Goal: Task Accomplishment & Management: Manage account settings

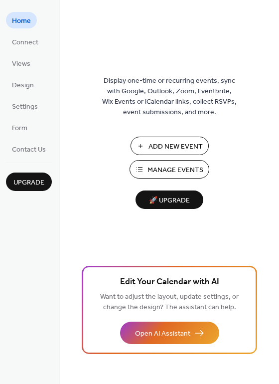
click at [150, 174] on span "Manage Events" at bounding box center [176, 170] width 56 height 10
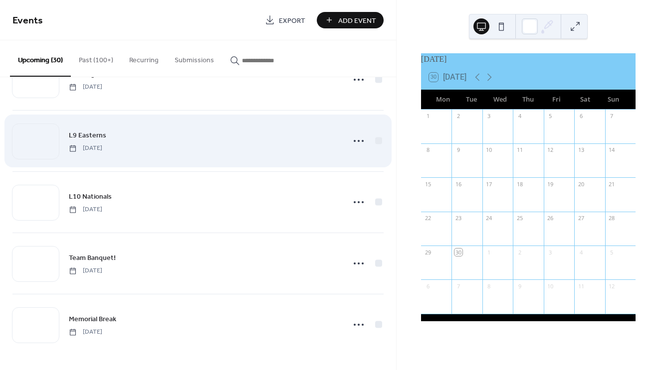
scroll to position [1576, 0]
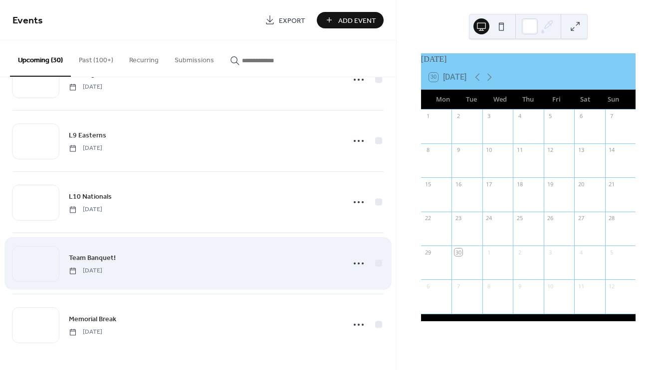
click at [107, 259] on span "Team Banquet!" at bounding box center [92, 258] width 47 height 10
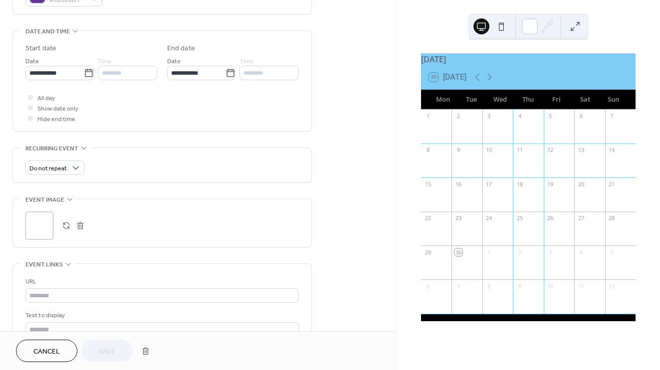
scroll to position [295, 0]
click at [65, 230] on button "button" at bounding box center [66, 225] width 14 height 14
click at [107, 347] on span "Save" at bounding box center [107, 352] width 16 height 10
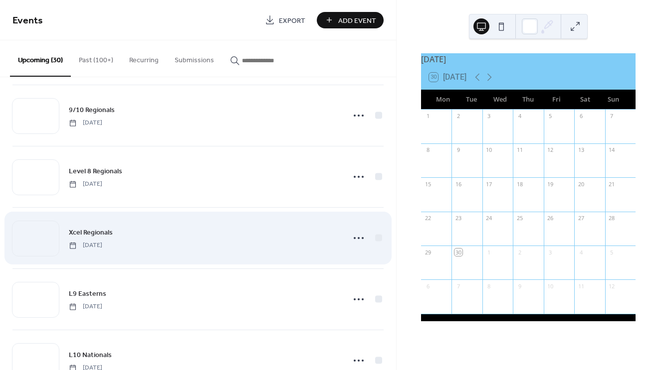
scroll to position [1424, 0]
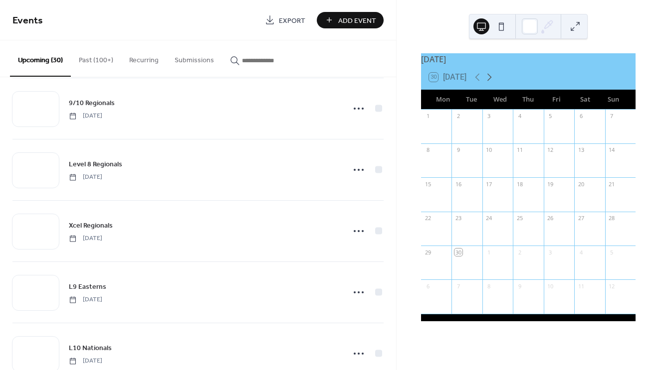
click at [493, 83] on icon at bounding box center [489, 77] width 12 height 12
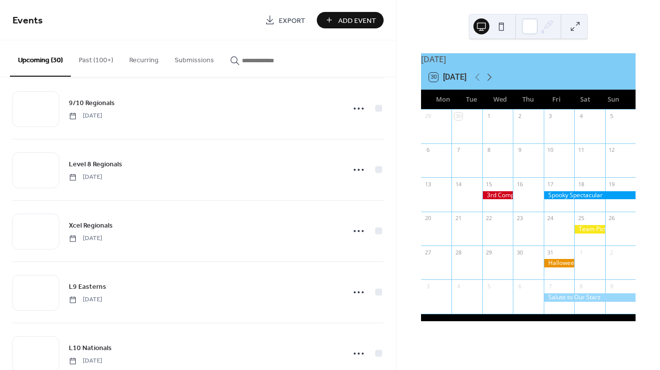
click at [493, 83] on icon at bounding box center [489, 77] width 12 height 12
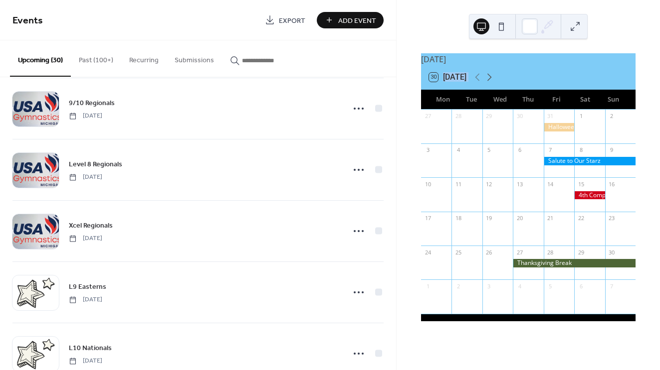
click at [493, 83] on icon at bounding box center [489, 77] width 12 height 12
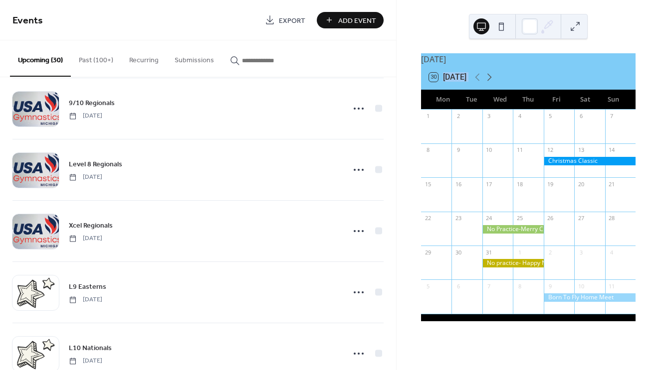
click at [493, 83] on icon at bounding box center [489, 77] width 12 height 12
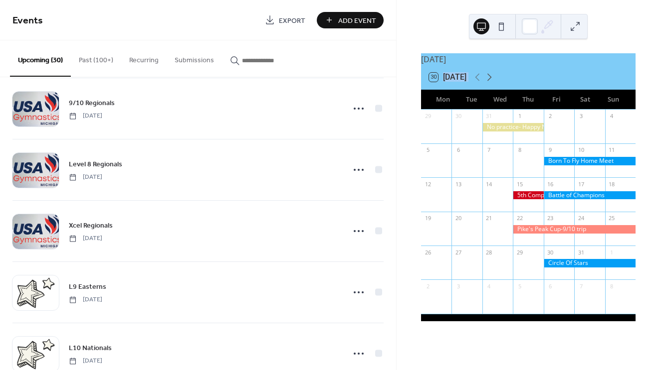
click at [493, 83] on icon at bounding box center [489, 77] width 12 height 12
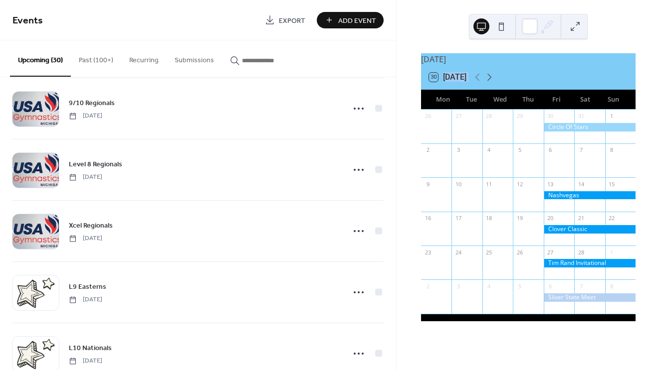
click at [493, 83] on icon at bounding box center [489, 77] width 12 height 12
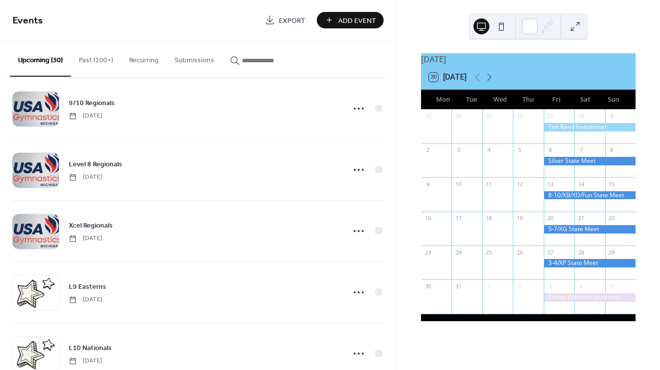
click at [493, 83] on icon at bounding box center [489, 77] width 12 height 12
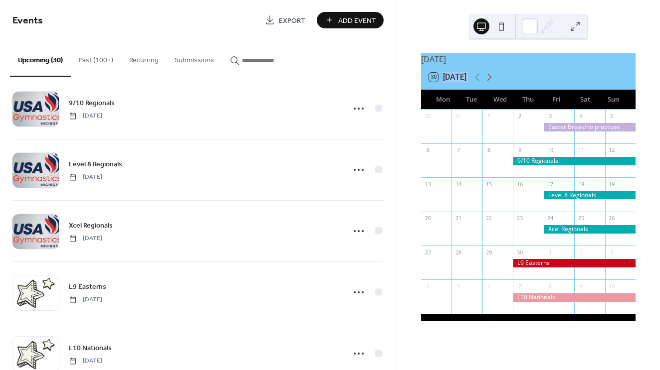
click at [493, 83] on icon at bounding box center [489, 77] width 12 height 12
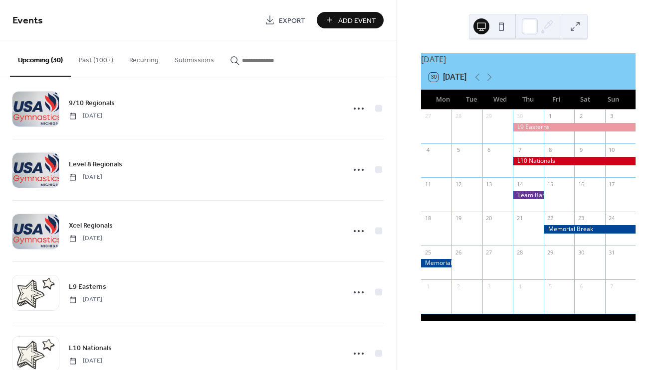
click at [525, 199] on div at bounding box center [527, 195] width 30 height 8
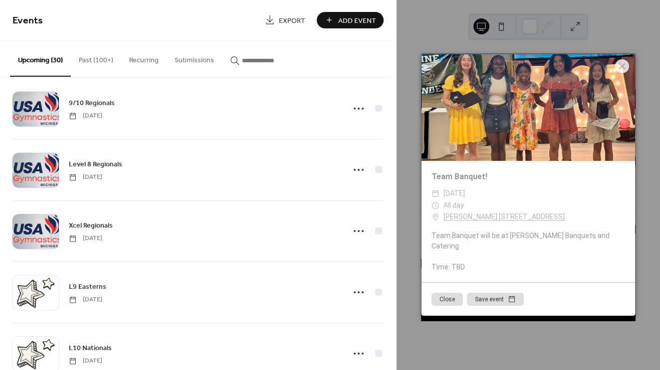
click at [391, 58] on div "Upcoming (30) Past (100+) Recurring Submissions" at bounding box center [198, 58] width 396 height 37
